Goal: Navigation & Orientation: Find specific page/section

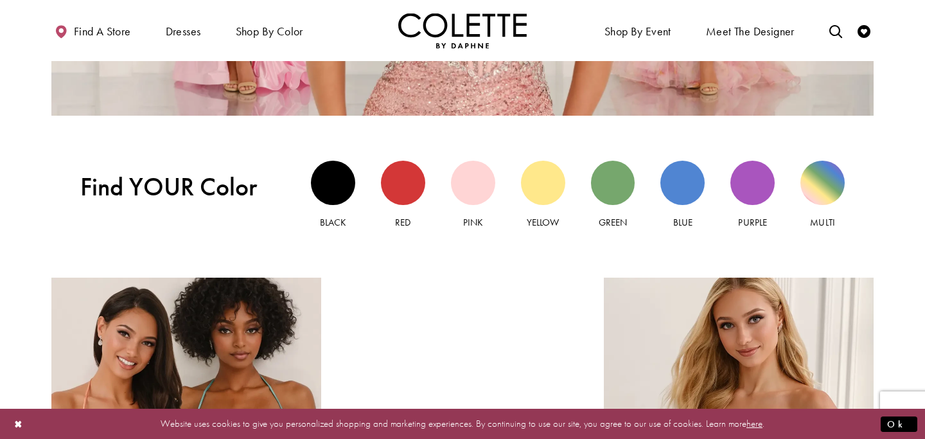
scroll to position [1149, 0]
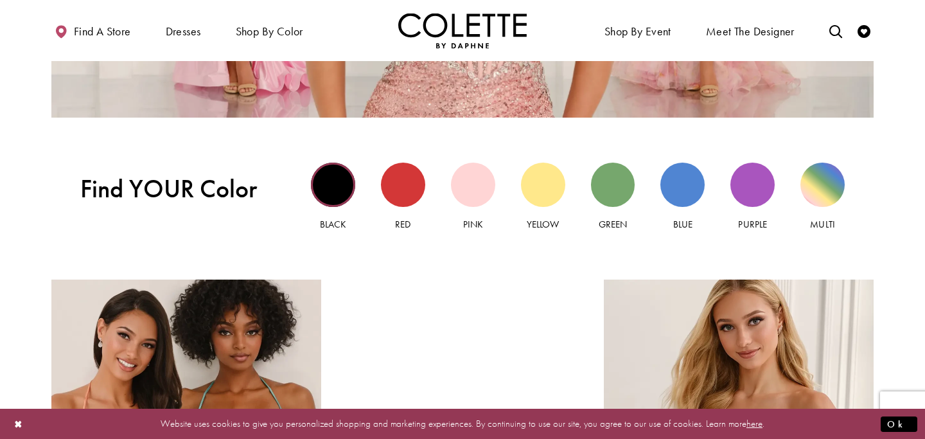
click at [339, 184] on div "Black view" at bounding box center [333, 185] width 44 height 44
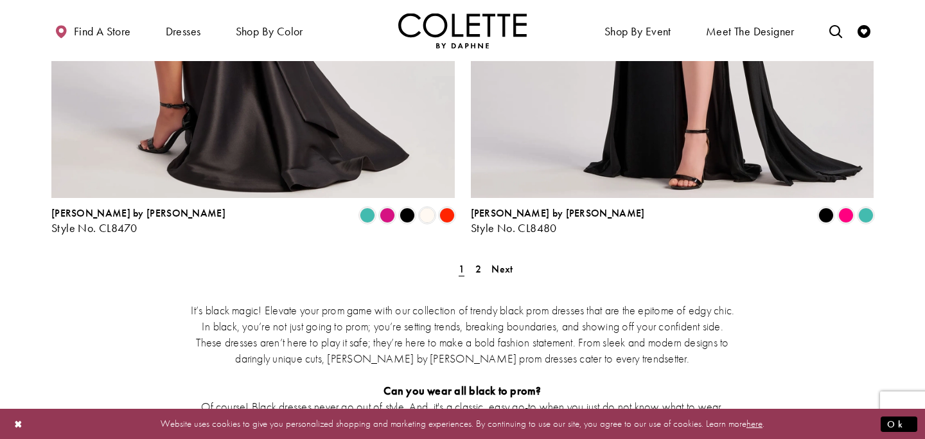
scroll to position [2459, 0]
click at [477, 261] on span "2" at bounding box center [478, 267] width 6 height 13
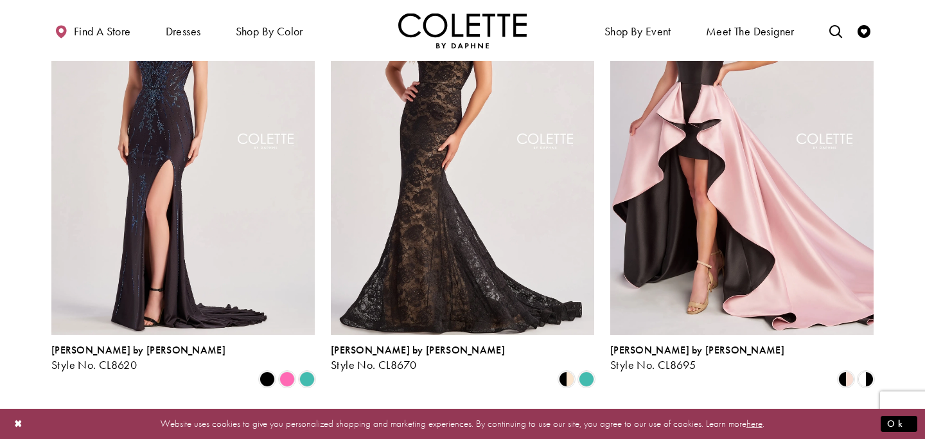
scroll to position [1174, 0]
